Goal: Task Accomplishment & Management: Use online tool/utility

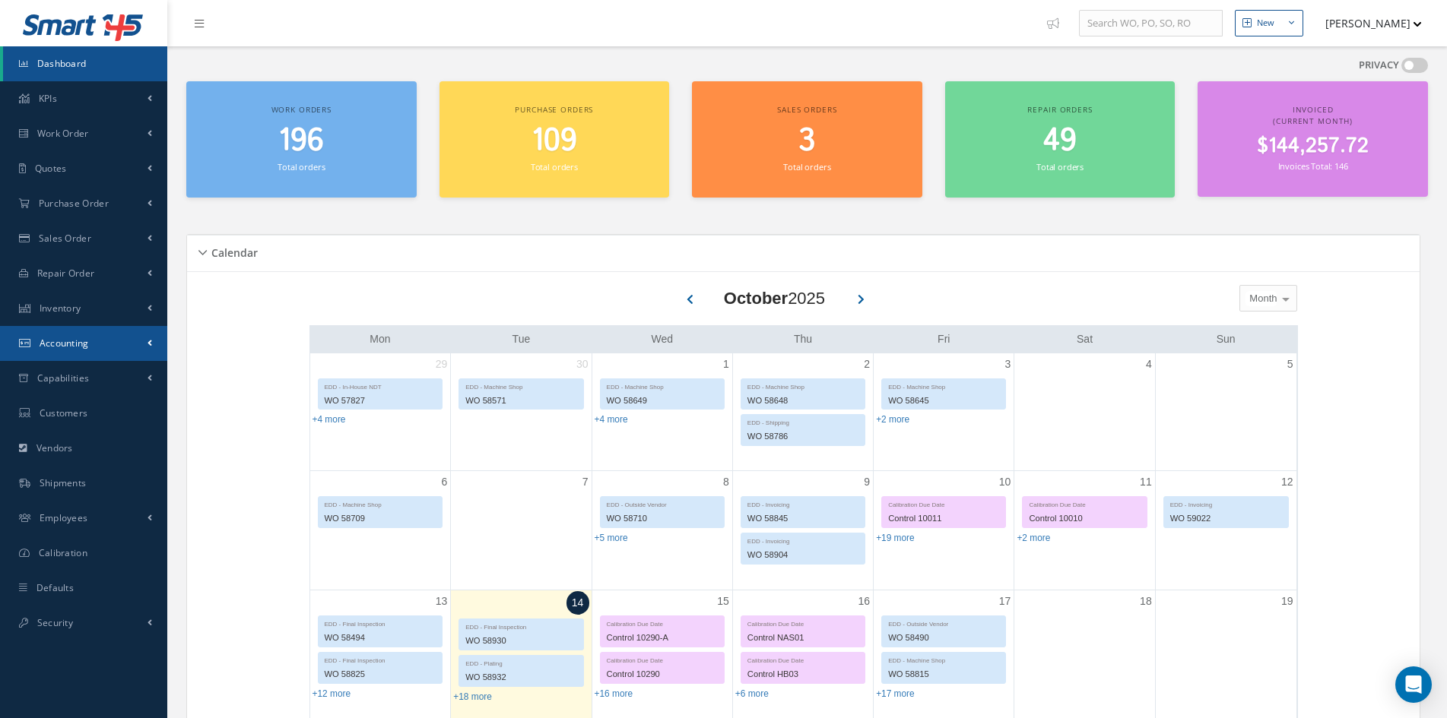
click at [88, 344] on span "Accounting" at bounding box center [64, 343] width 49 height 13
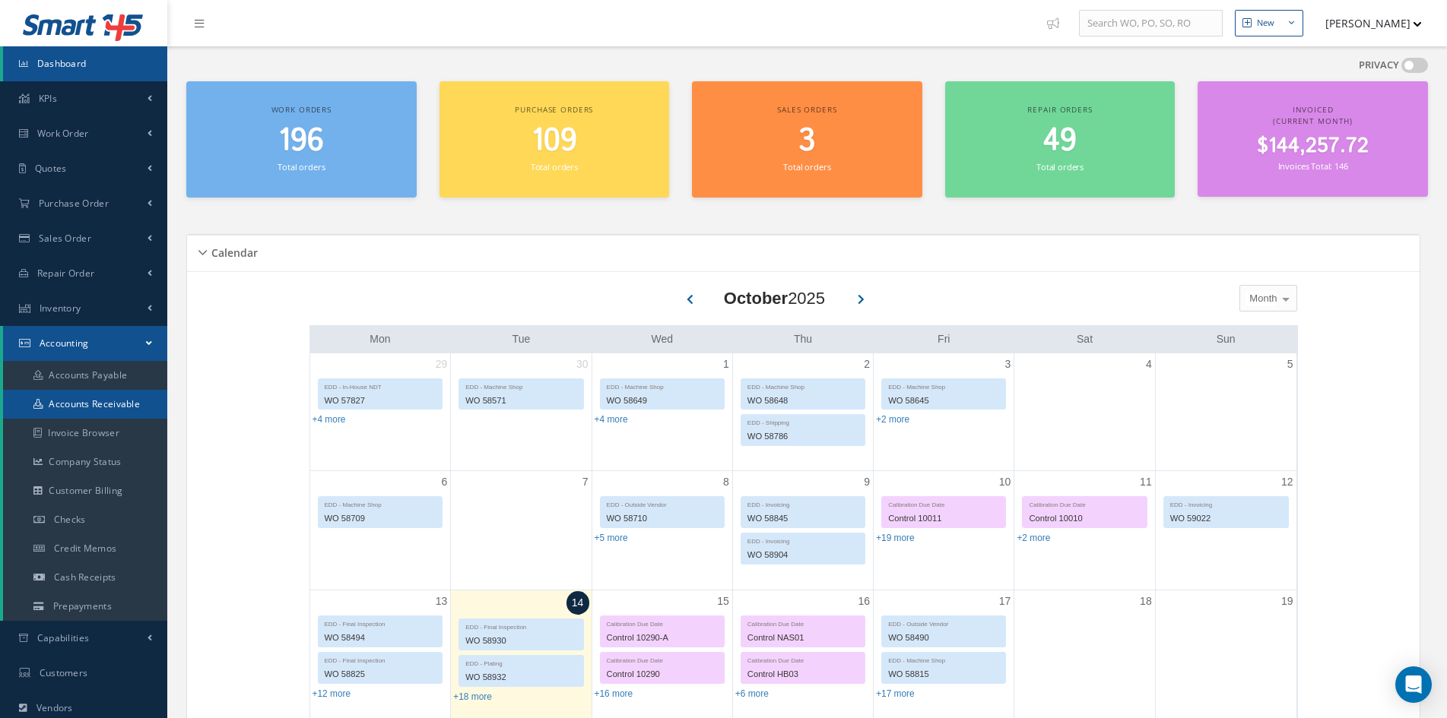
click at [104, 407] on link "Accounts Receivable" at bounding box center [85, 404] width 164 height 29
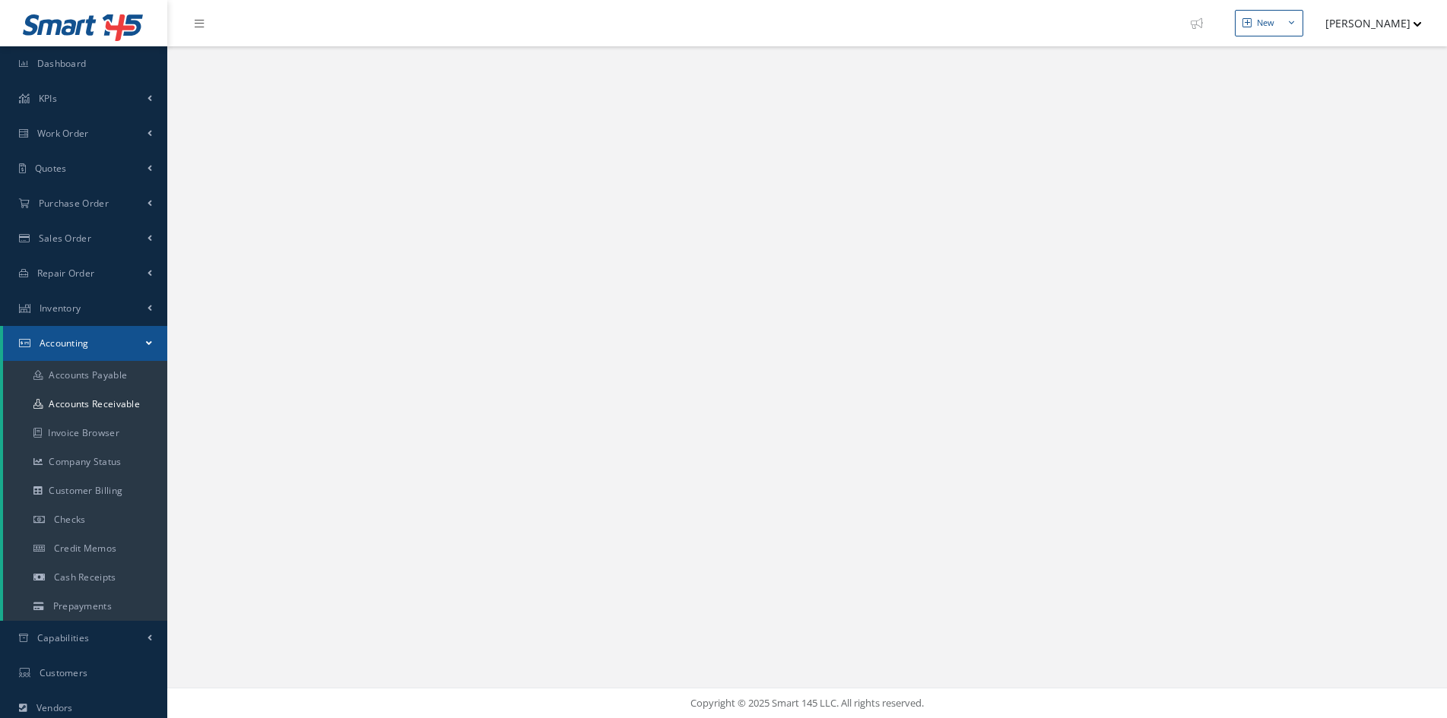
select select "25"
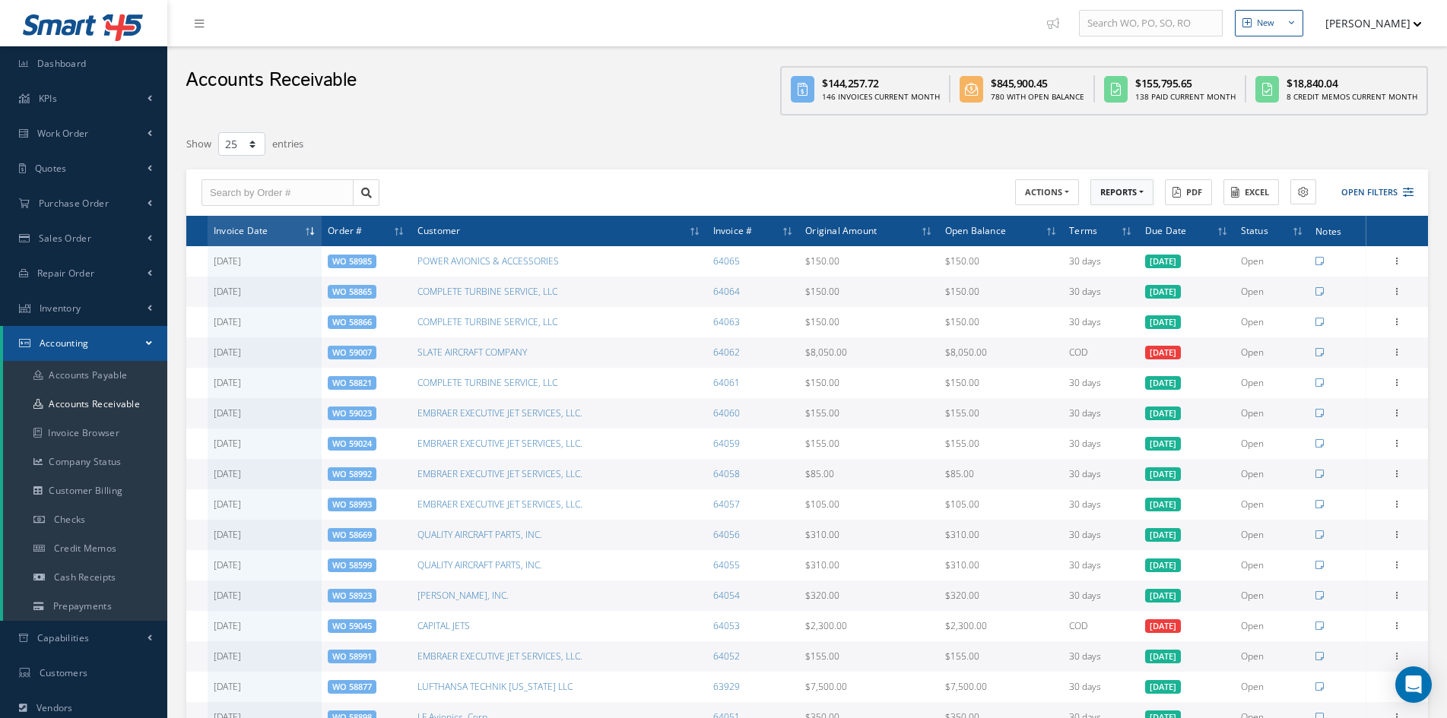
click at [1105, 192] on button "REPORTS" at bounding box center [1121, 192] width 63 height 27
click at [1101, 214] on link "A/R Aging" at bounding box center [1151, 218] width 122 height 21
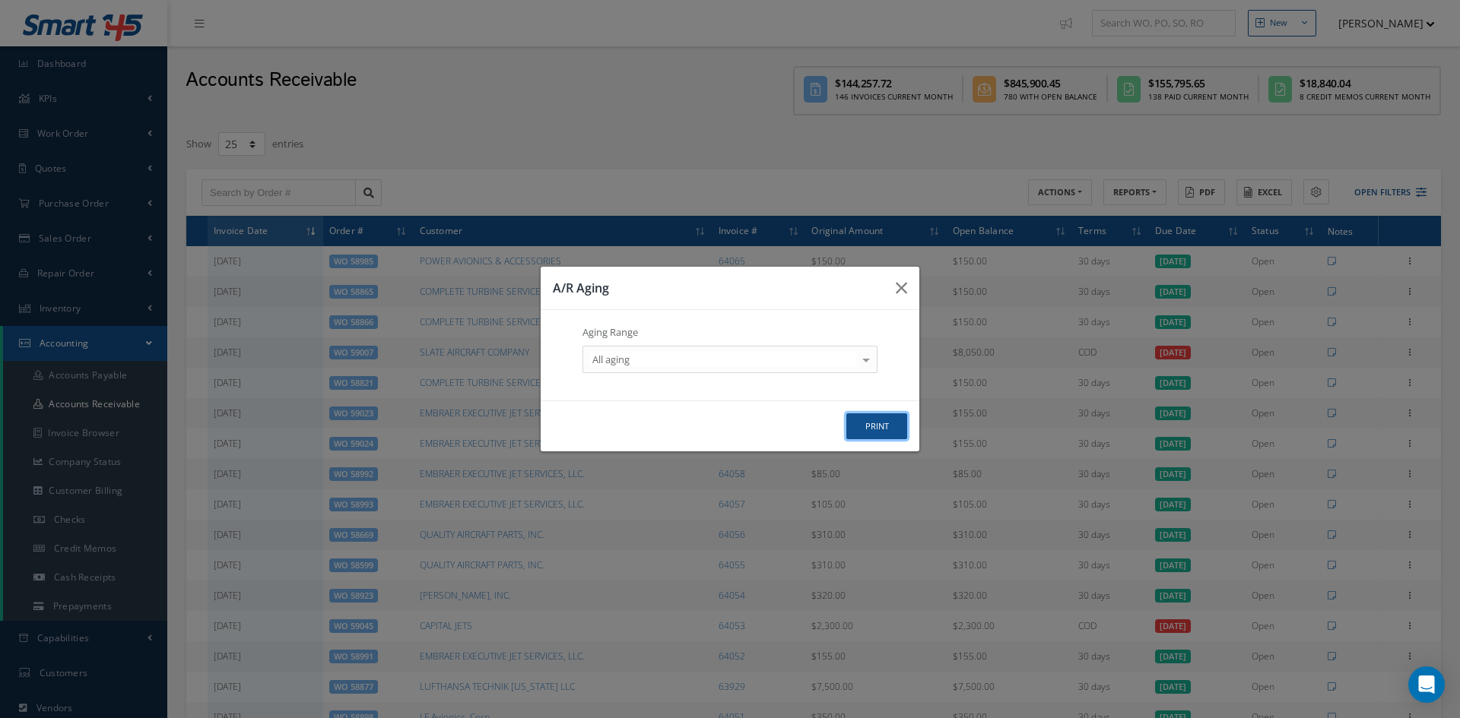
click at [870, 428] on button "print" at bounding box center [876, 427] width 61 height 27
